Goal: Download file/media

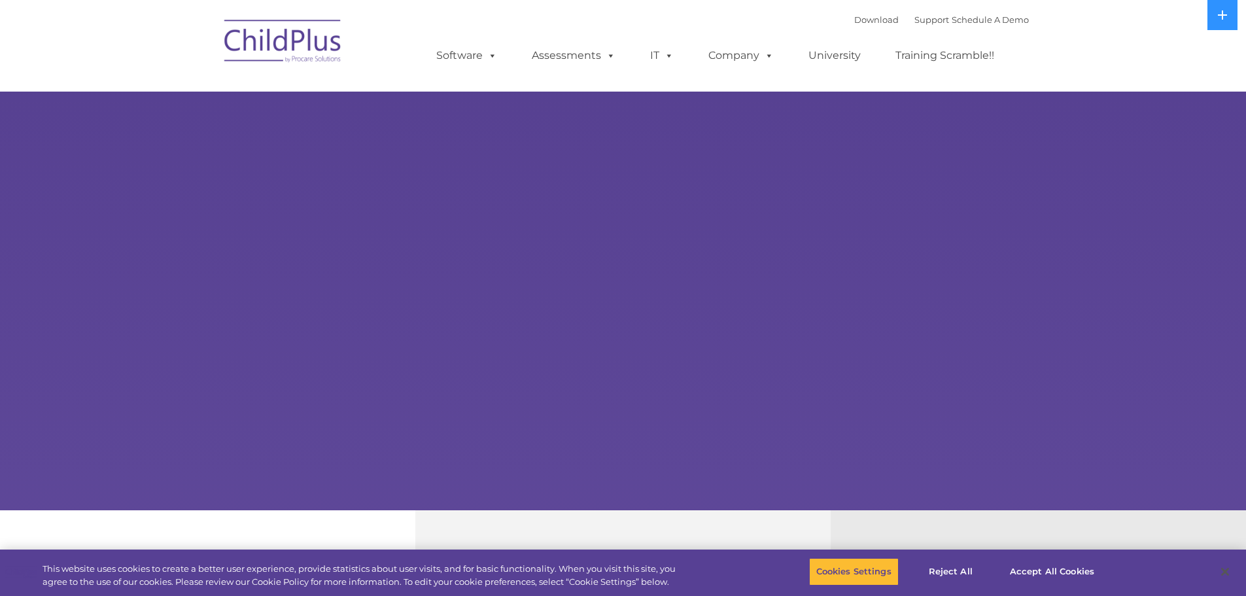
select select "MEDIUM"
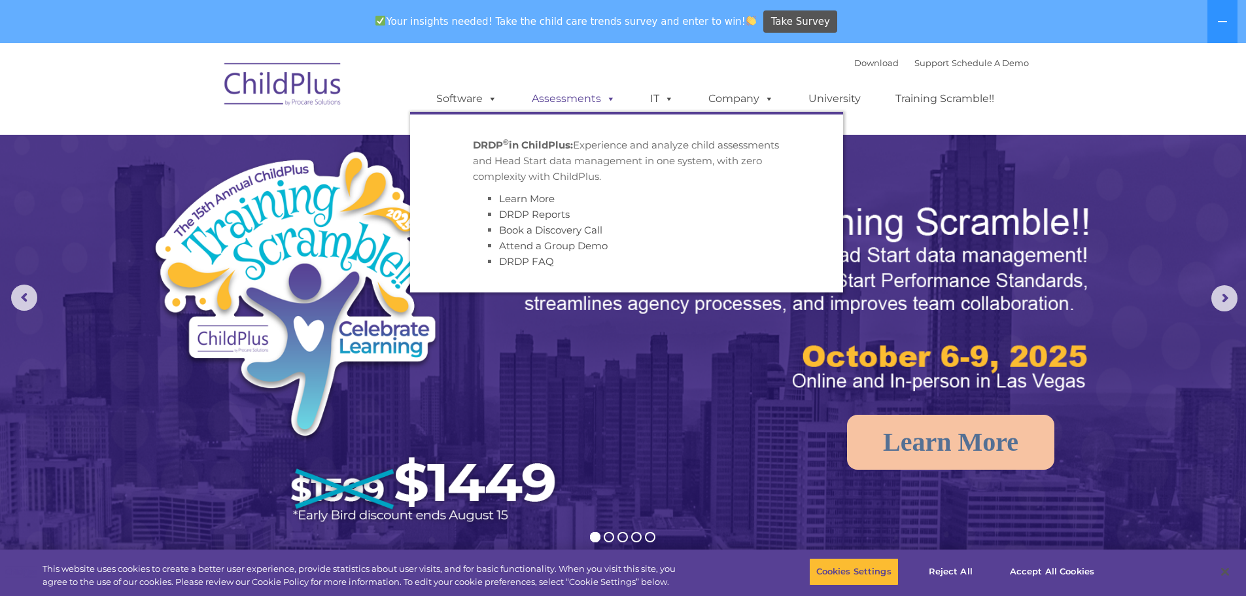
click at [611, 95] on span at bounding box center [608, 98] width 14 height 12
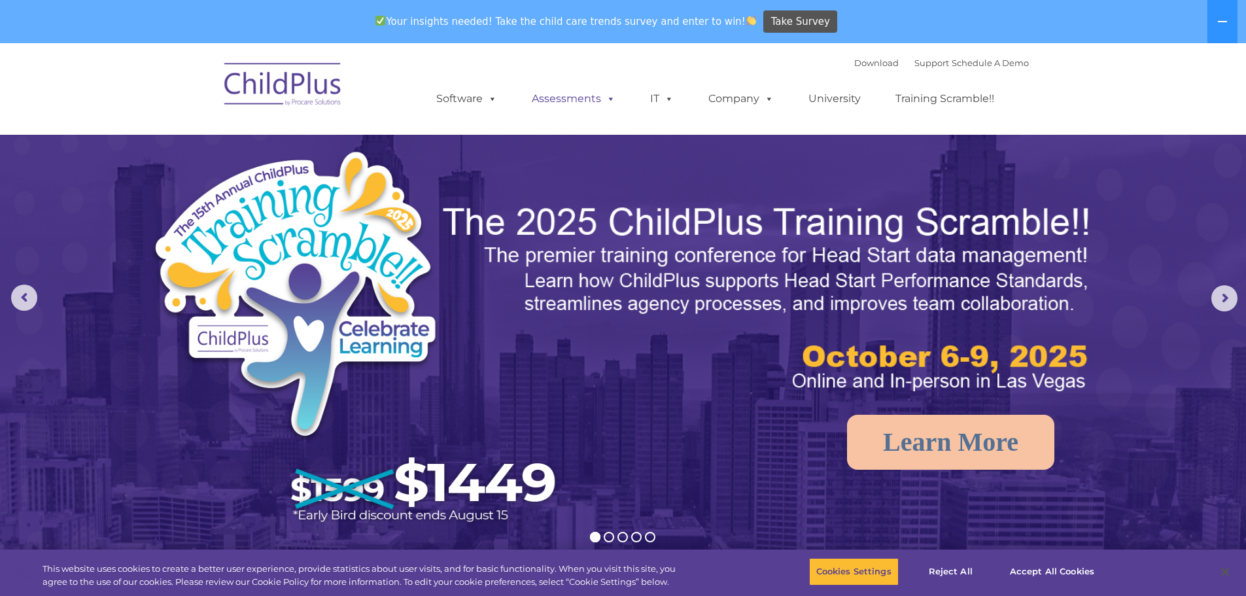
click at [611, 95] on span at bounding box center [608, 98] width 14 height 12
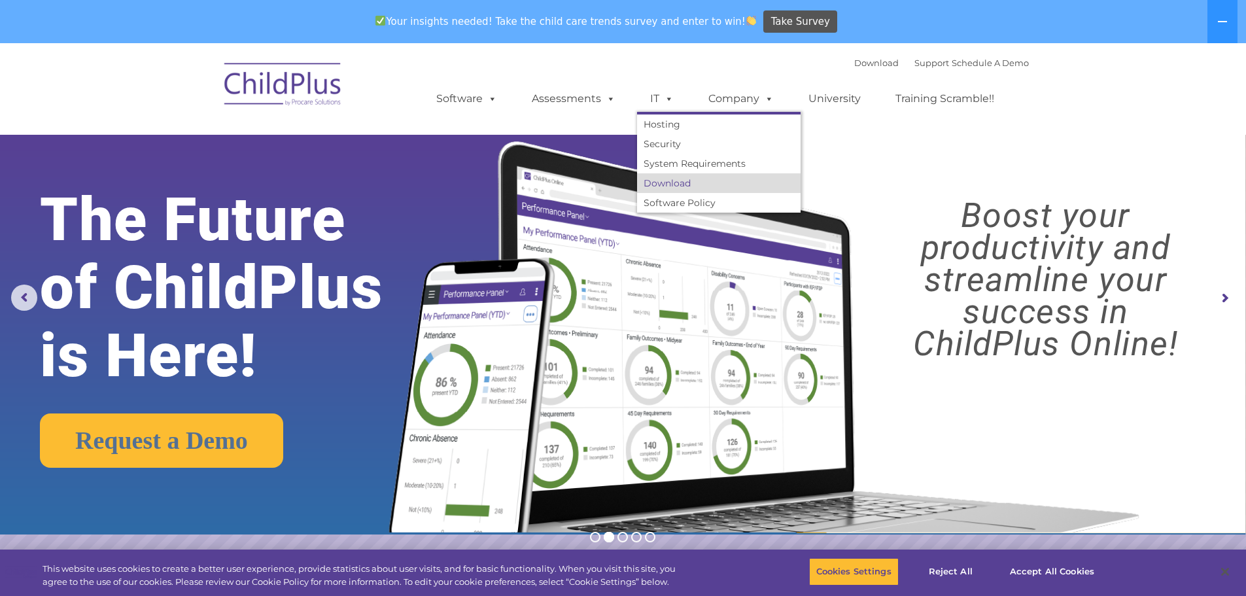
click at [662, 180] on link "Download" at bounding box center [718, 183] width 163 height 20
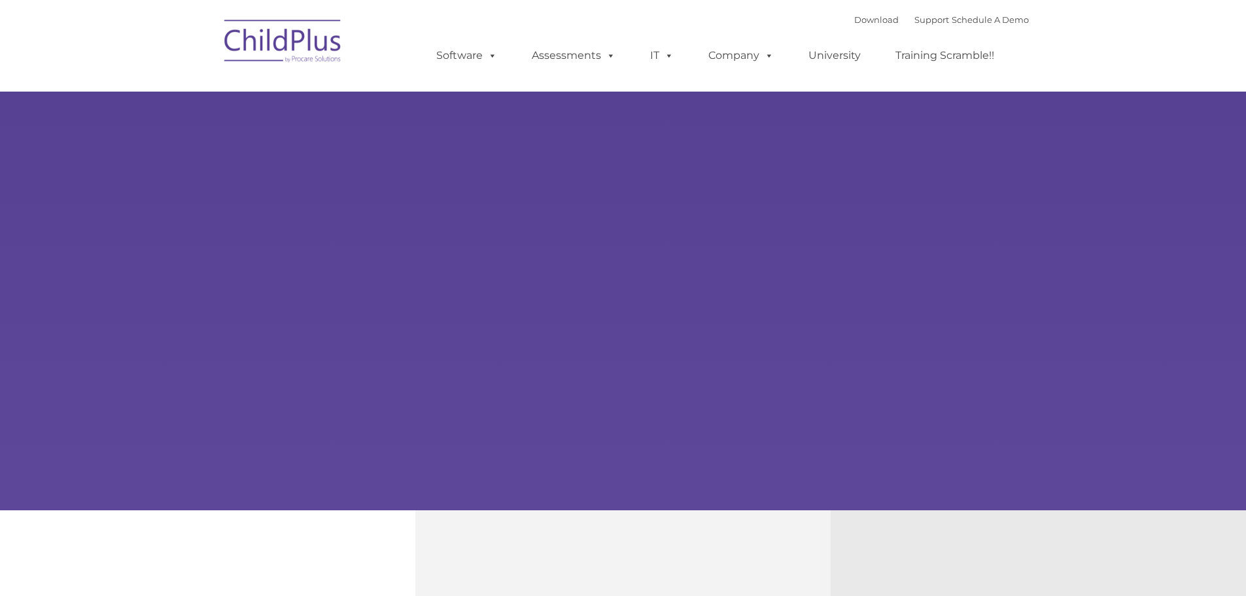
type input ""
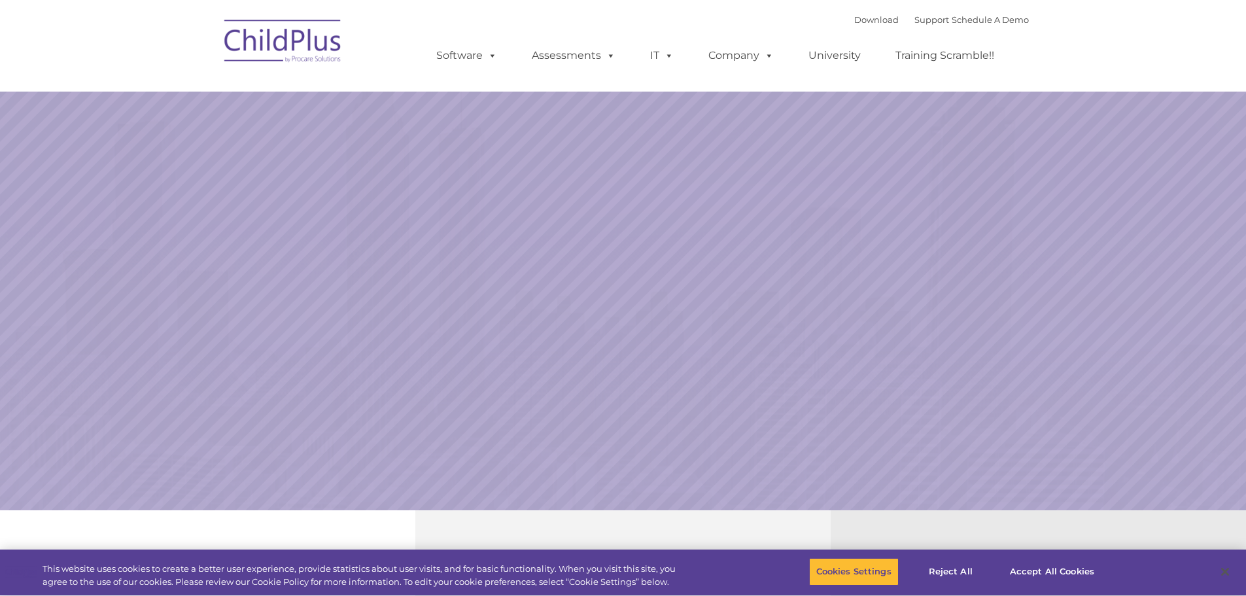
select select "MEDIUM"
